Goal: Task Accomplishment & Management: Use online tool/utility

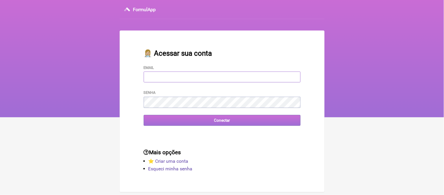
type input "[EMAIL_ADDRESS][DOMAIN_NAME]"
click at [189, 117] on input "Conectar" at bounding box center [222, 120] width 157 height 11
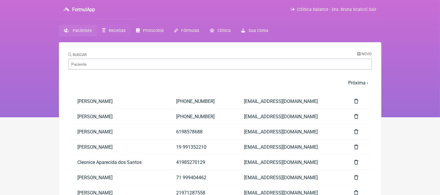
click at [120, 30] on span "Receitas" at bounding box center [117, 30] width 17 height 5
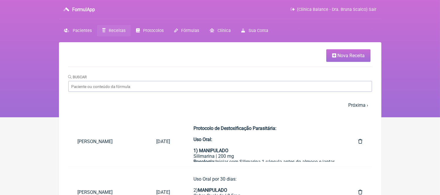
click at [343, 59] on link "Nova Receita" at bounding box center [348, 55] width 44 height 13
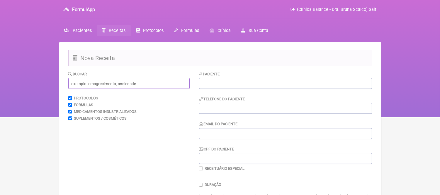
click at [100, 84] on input "text" at bounding box center [128, 83] width 121 height 11
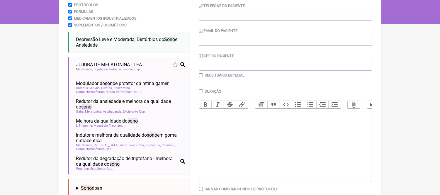
scroll to position [130, 0]
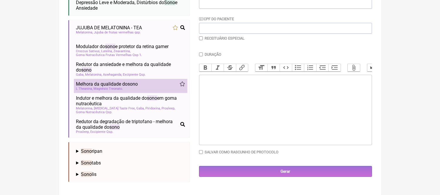
type input "sono"
click at [119, 91] on span "Magnésio Treonato" at bounding box center [108, 89] width 29 height 4
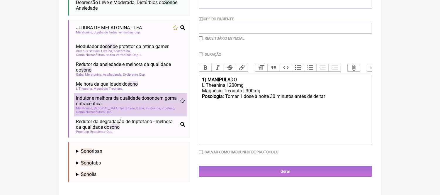
click at [126, 105] on span "Indutor e melhora da qualidade do sono em goma nutracêutica" at bounding box center [127, 100] width 103 height 11
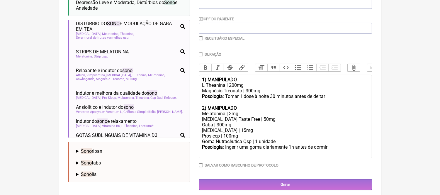
scroll to position [195, 0]
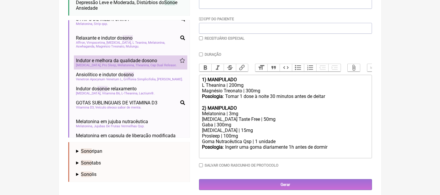
click at [130, 63] on span "Indutor e melhora da qualidade do sono" at bounding box center [116, 61] width 81 height 6
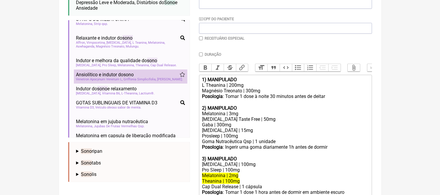
click at [122, 77] on span "Ansiolítico e indutor do sono" at bounding box center [105, 75] width 58 height 6
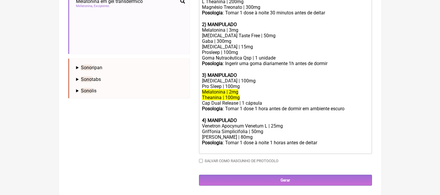
scroll to position [229, 0]
drag, startPoint x: 242, startPoint y: 83, endPoint x: 200, endPoint y: 83, distance: 41.9
click at [200, 83] on trix-editor "1) MANIPULADO L Theanina | 200mg Magnésio Treonato | 300mg Posologia : Tomar 1 …" at bounding box center [285, 72] width 173 height 163
copy div "Pro Sleep | 100mg"
drag, startPoint x: 262, startPoint y: 102, endPoint x: 202, endPoint y: 101, distance: 60.4
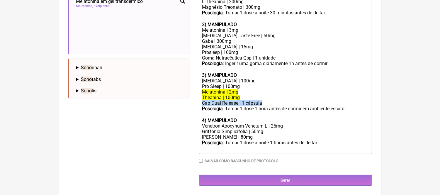
click at [202, 101] on div "Cap Dual Release | 1 cápsula" at bounding box center [285, 103] width 166 height 6
copy div "Cap Dual Release | 1 cápsula"
type trix-editor "<lor><ipsumd>2) SITAMETCON</adipis></eli><sed>D Eiusmodt | 973in</utl><etd>Magn…"
drag, startPoint x: 240, startPoint y: 94, endPoint x: 200, endPoint y: 94, distance: 39.8
click at [200, 94] on trix-editor "1) MANIPULADO L Theanina | 200mg Magnésio Treonato | 300mg Posologia : Tomar 1 …" at bounding box center [285, 72] width 173 height 163
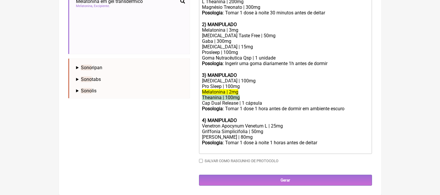
scroll to position [132, 0]
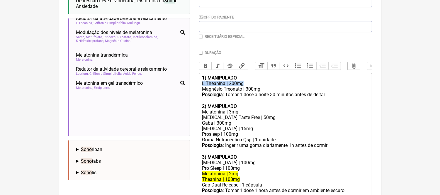
drag, startPoint x: 244, startPoint y: 90, endPoint x: 203, endPoint y: 94, distance: 41.5
click at [203, 86] on div "L Theanina | 200mg" at bounding box center [285, 84] width 166 height 6
copy div "L Theanina | 200mg"
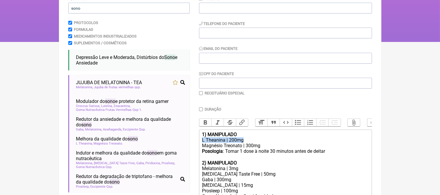
scroll to position [0, 0]
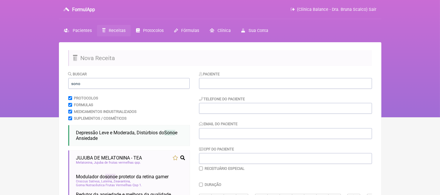
click at [113, 28] on link "Receitas" at bounding box center [114, 30] width 34 height 11
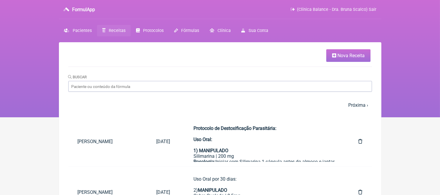
click at [164, 88] on input "Buscar" at bounding box center [219, 86] width 303 height 11
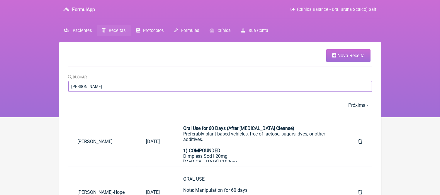
scroll to position [33, 0]
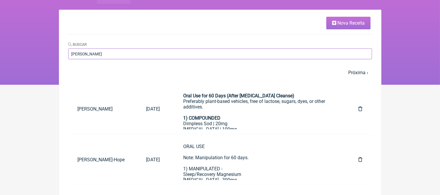
click at [128, 55] on input "[PERSON_NAME]" at bounding box center [219, 53] width 303 height 11
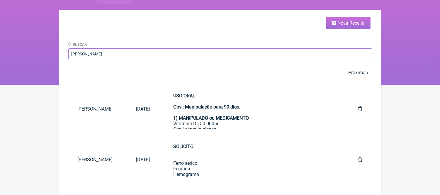
type input "[PERSON_NAME]"
click at [195, 69] on nav "1 2 3 4 5 … Próxima › Última »" at bounding box center [219, 72] width 303 height 13
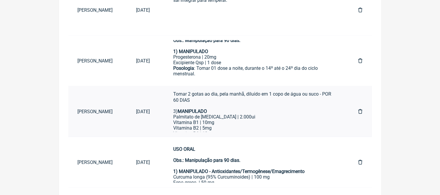
scroll to position [93, 0]
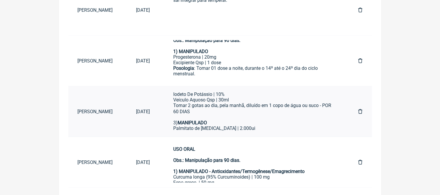
click at [261, 120] on div "Tomar 2 gotas ao dia, pela manhã, diluído em 1 copo de água ou suco ㅤ- POR 60 D…" at bounding box center [253, 114] width 161 height 23
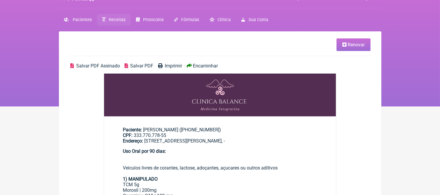
scroll to position [163, 0]
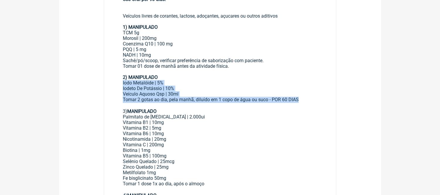
drag, startPoint x: 303, startPoint y: 107, endPoint x: 121, endPoint y: 88, distance: 183.5
click at [121, 88] on main "Paciente: [PERSON_NAME] ([PHONE_NUMBER]) CPF: 333.770.778-55 Endereço: [STREET_…" at bounding box center [220, 176] width 232 height 421
copy div "Iodo Metalóide | 5% Iodeto De Potássio | 10% Veículo Aquoso Qsp | 30ml Tomar 2 …"
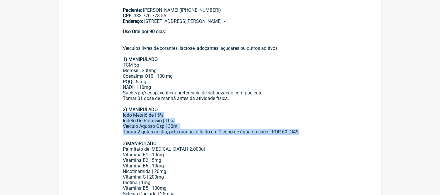
scroll to position [130, 0]
drag, startPoint x: 229, startPoint y: 103, endPoint x: 114, endPoint y: 67, distance: 120.5
copy div "TCM 5g Morosil | 200mg Coenzima Q10 | 100 mg PQQ | 5 mg NADH | 10mg Sachê/pó/sc…"
